Goal: Find specific page/section: Find specific page/section

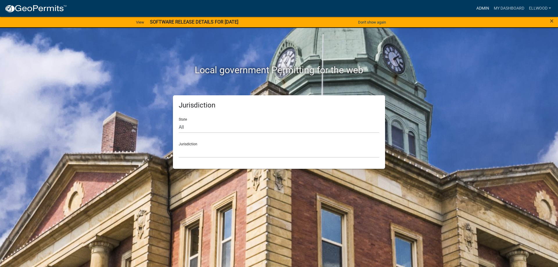
click at [483, 6] on link "Admin" at bounding box center [482, 8] width 17 height 11
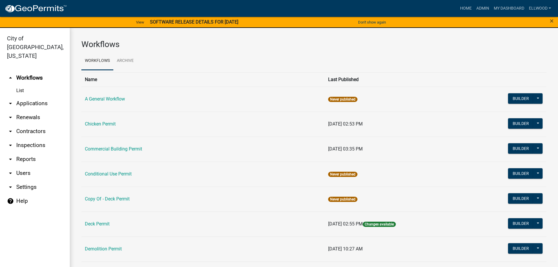
click at [27, 96] on link "arrow_drop_down Applications" at bounding box center [35, 103] width 70 height 14
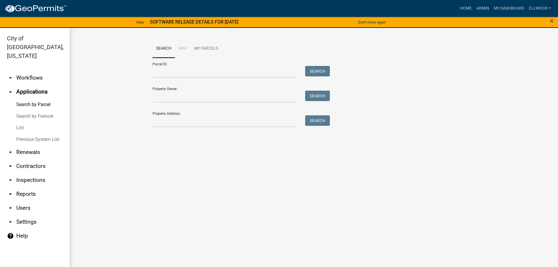
click at [31, 134] on link "Previous System List" at bounding box center [35, 140] width 70 height 12
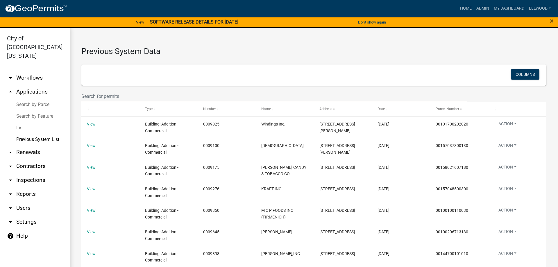
click at [103, 97] on input "text" at bounding box center [274, 96] width 386 height 12
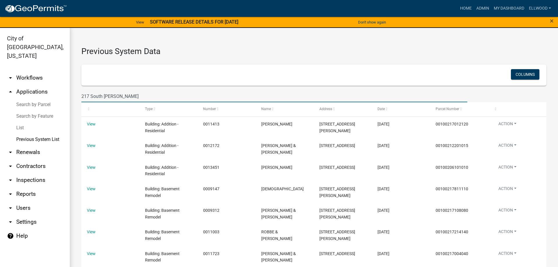
type input "[STREET_ADDRESS]"
